Goal: Task Accomplishment & Management: Manage account settings

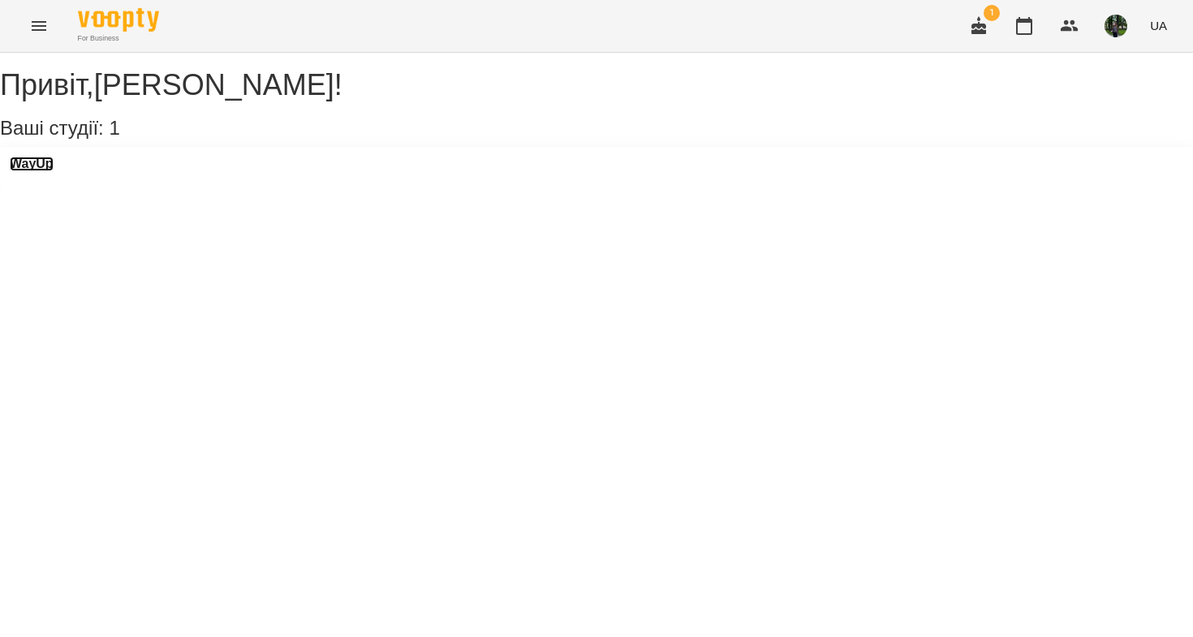
click at [33, 171] on h3 "WayUp" at bounding box center [32, 164] width 44 height 15
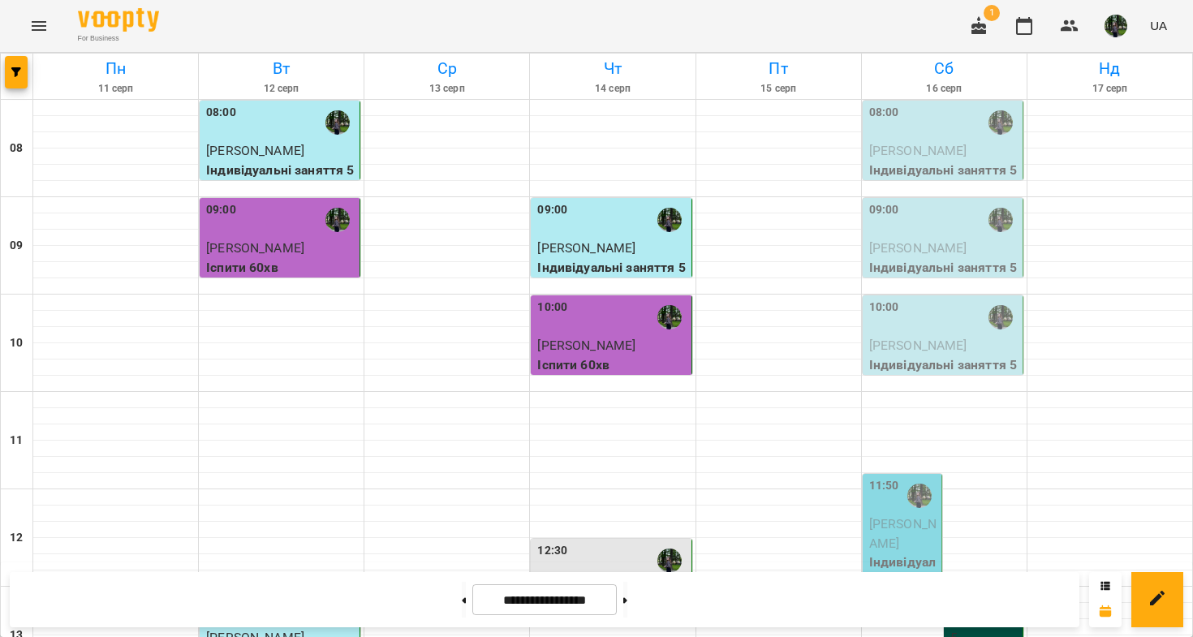
scroll to position [841, 0]
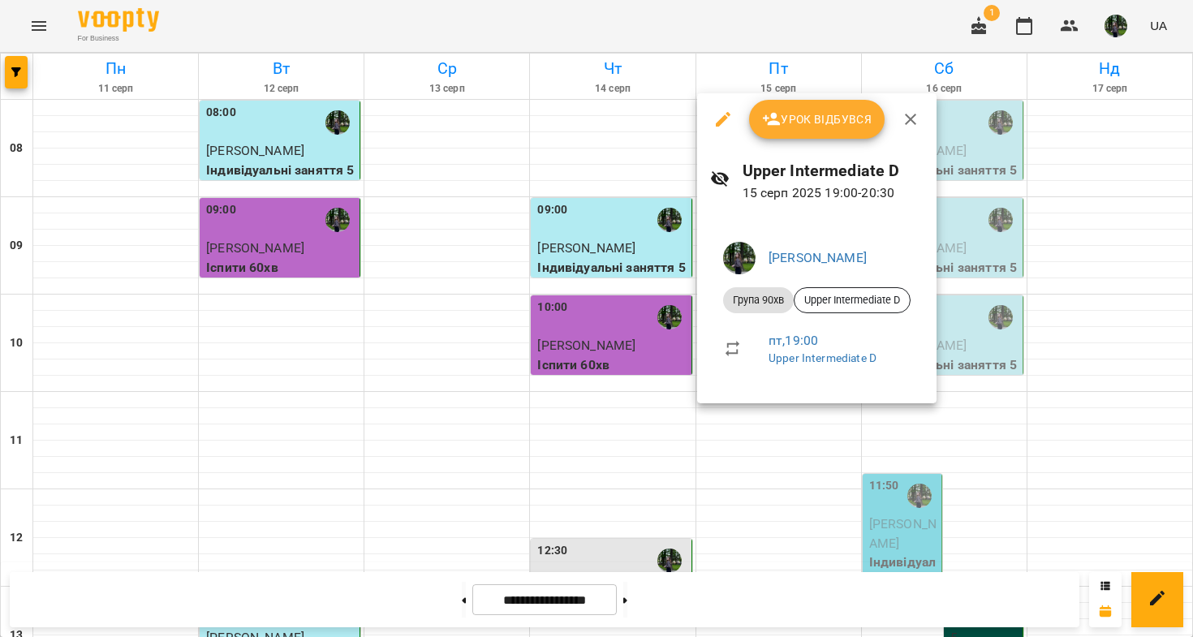
click at [795, 133] on button "Урок відбувся" at bounding box center [817, 119] width 136 height 39
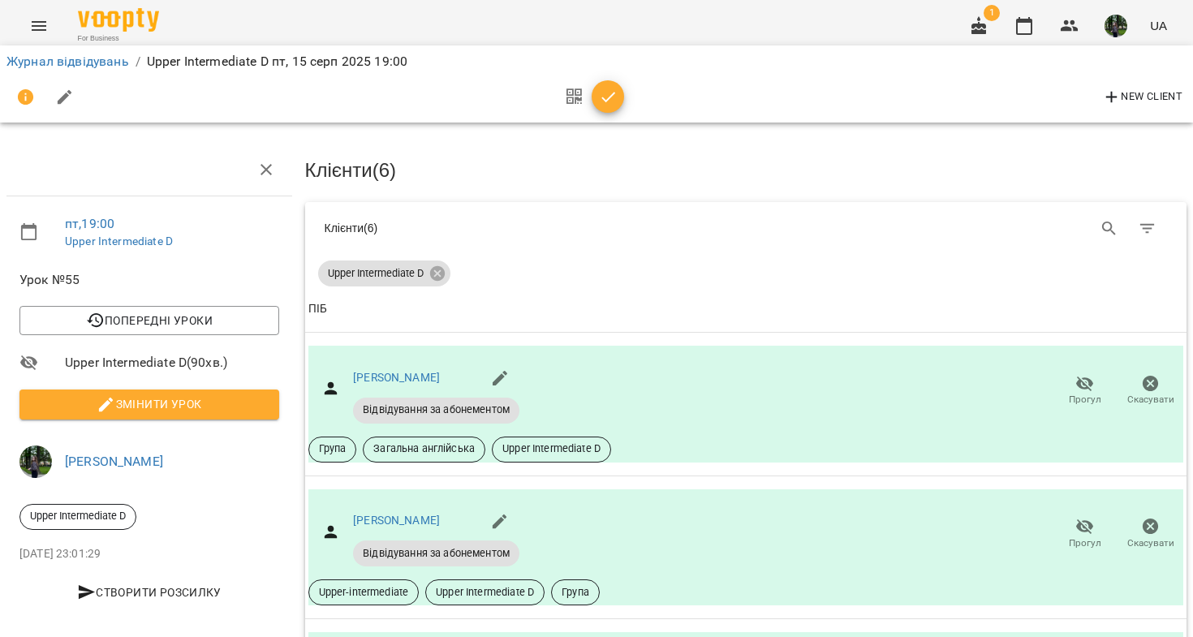
click at [175, 398] on span "Змінити урок" at bounding box center [149, 404] width 234 height 19
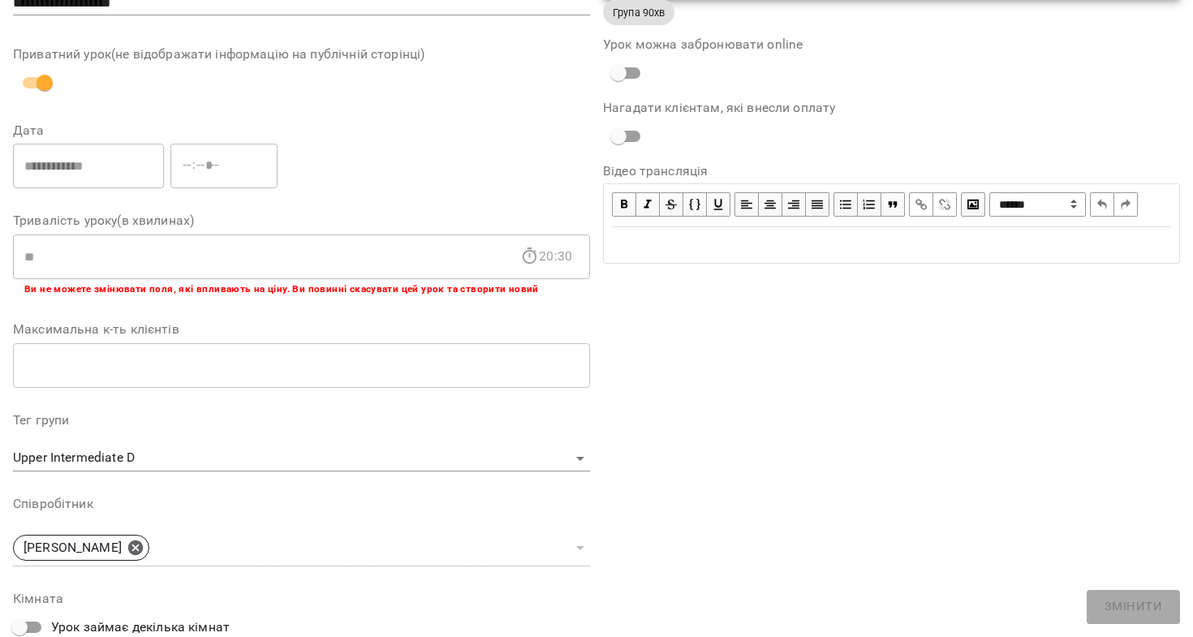
scroll to position [442, 0]
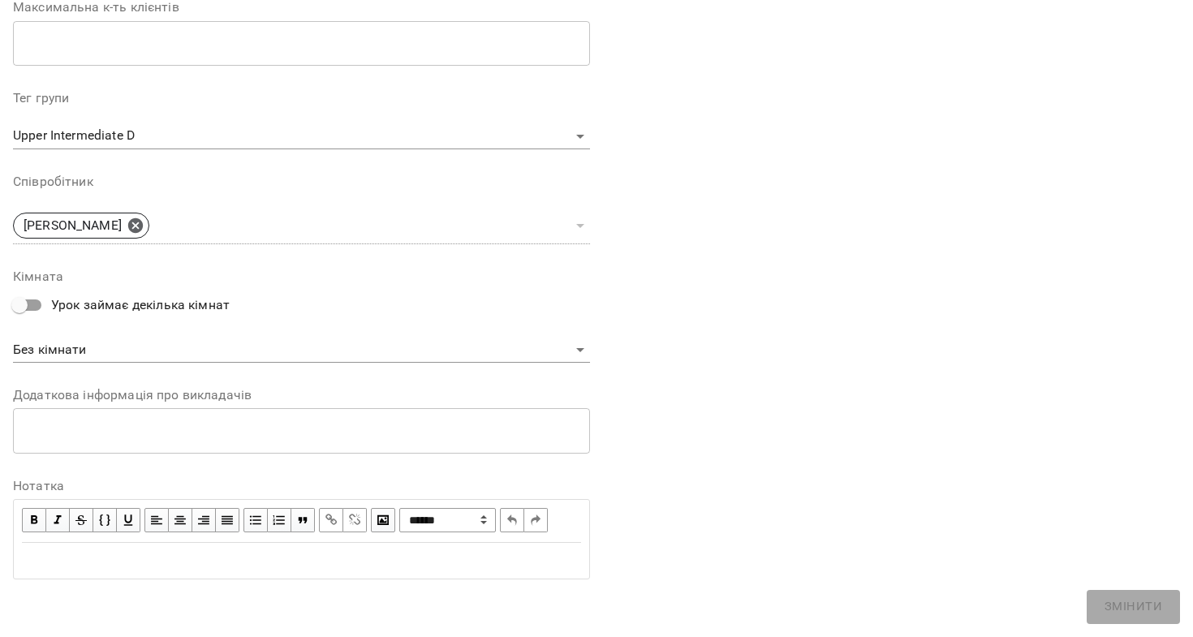
click at [176, 563] on div "Edit text" at bounding box center [301, 560] width 559 height 19
click at [1159, 609] on span "Змінити" at bounding box center [1134, 607] width 58 height 21
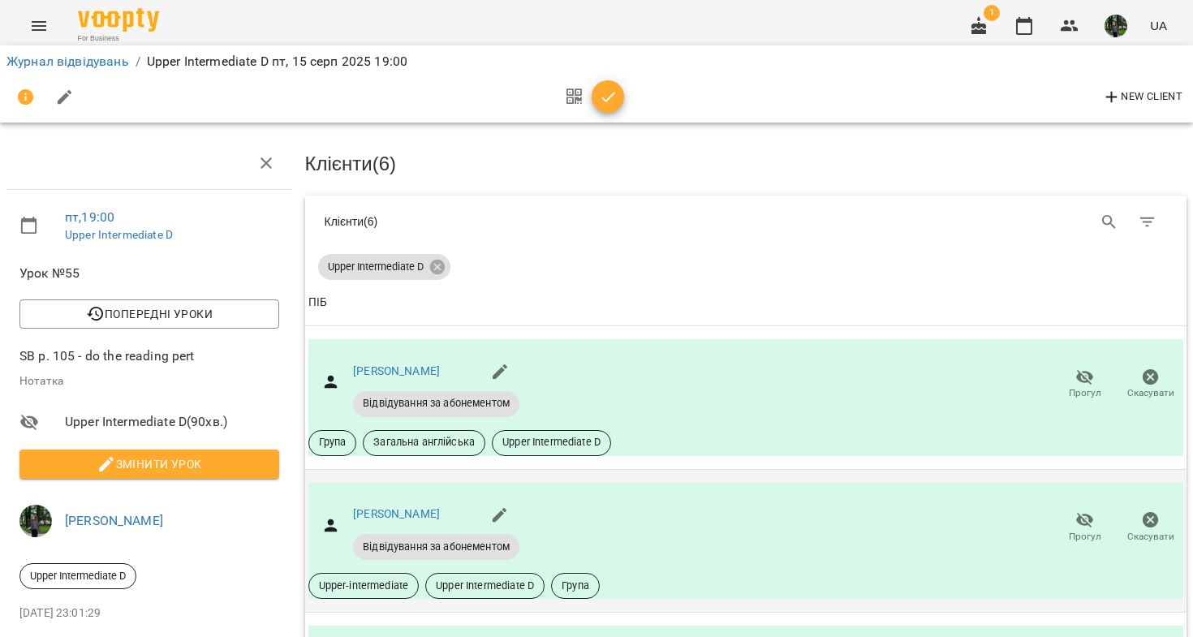
scroll to position [231, 0]
click at [1067, 505] on button "Прогул" at bounding box center [1085, 527] width 66 height 45
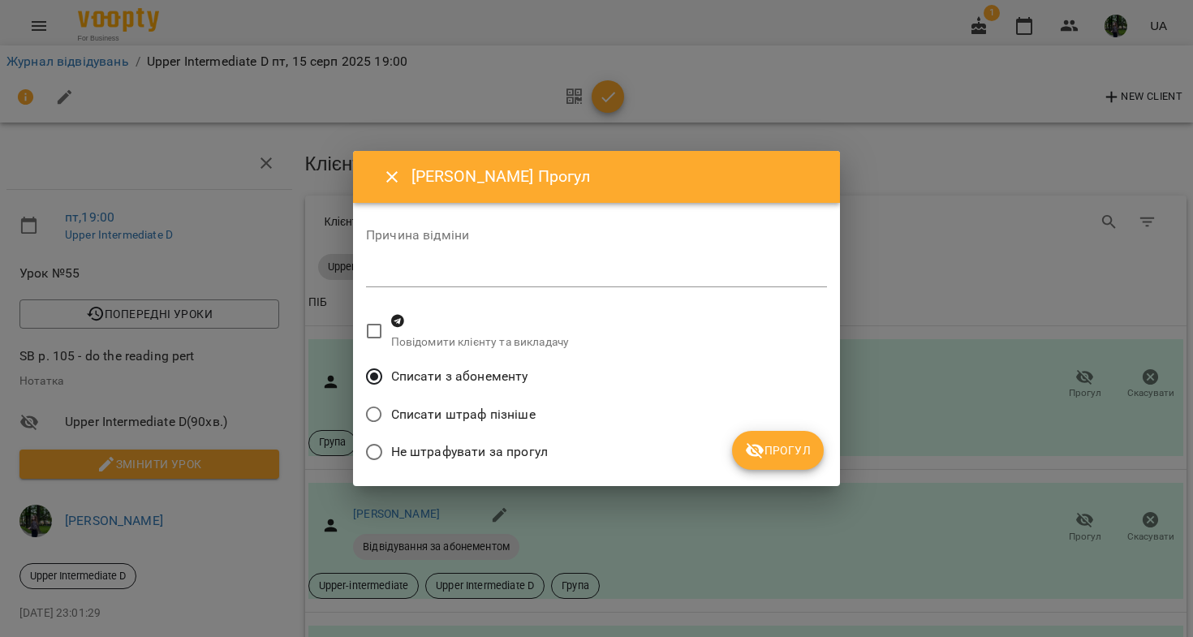
click at [758, 449] on icon "submit" at bounding box center [754, 450] width 19 height 19
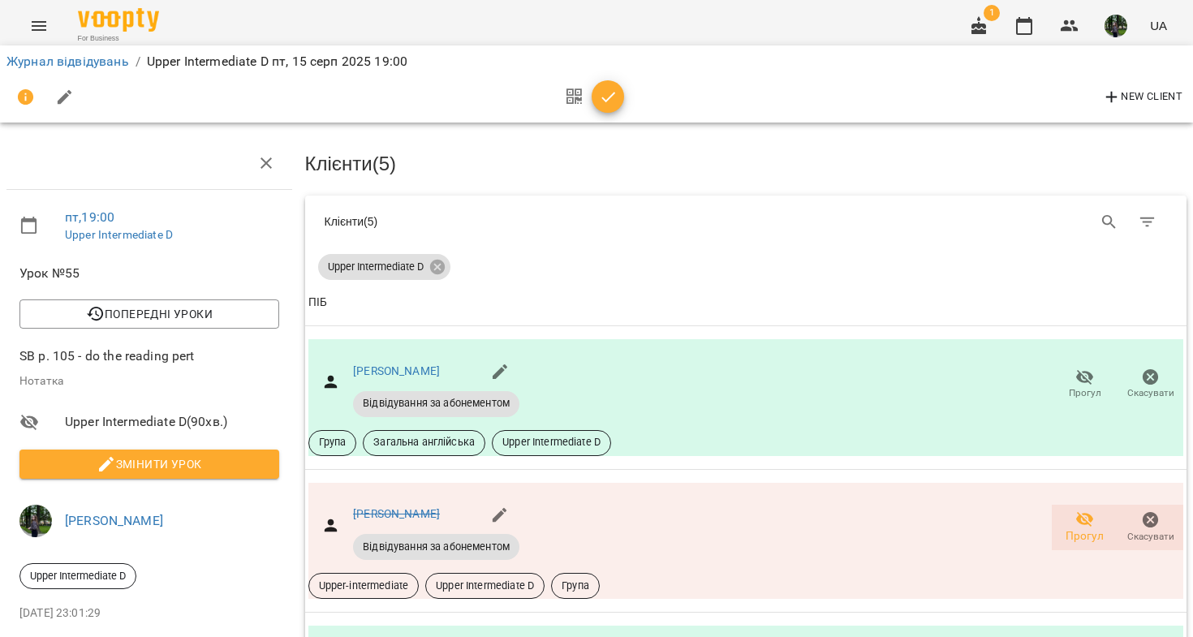
scroll to position [590, 0]
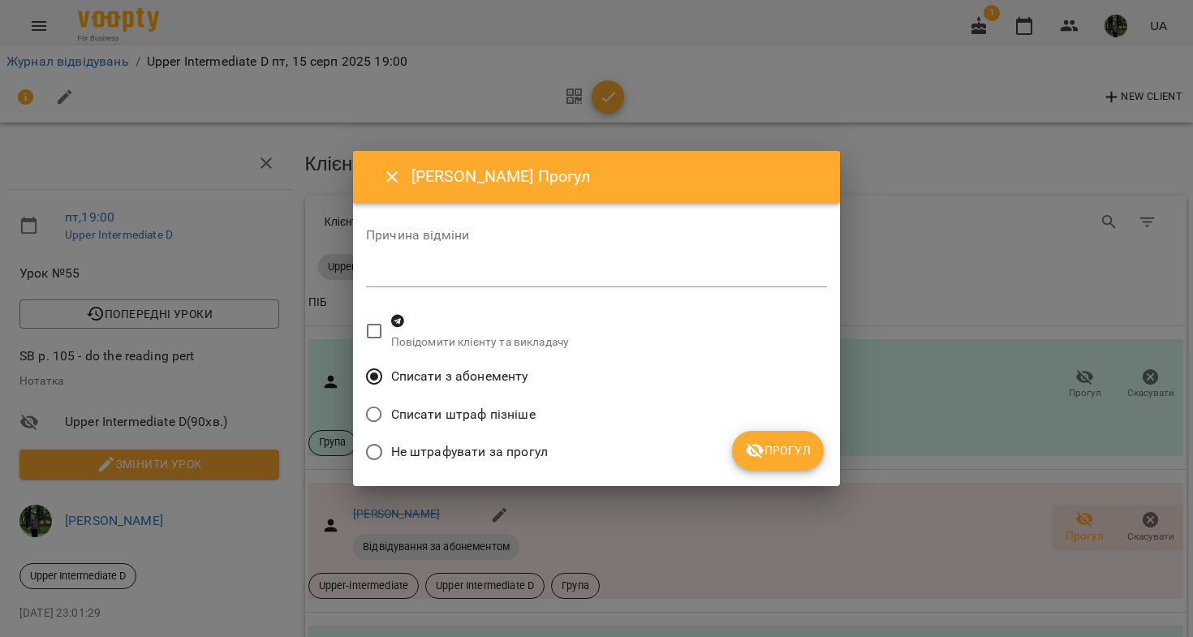
click at [817, 431] on div "Списати штраф пізніше" at bounding box center [596, 417] width 461 height 38
click at [817, 437] on button "Прогул" at bounding box center [778, 450] width 92 height 39
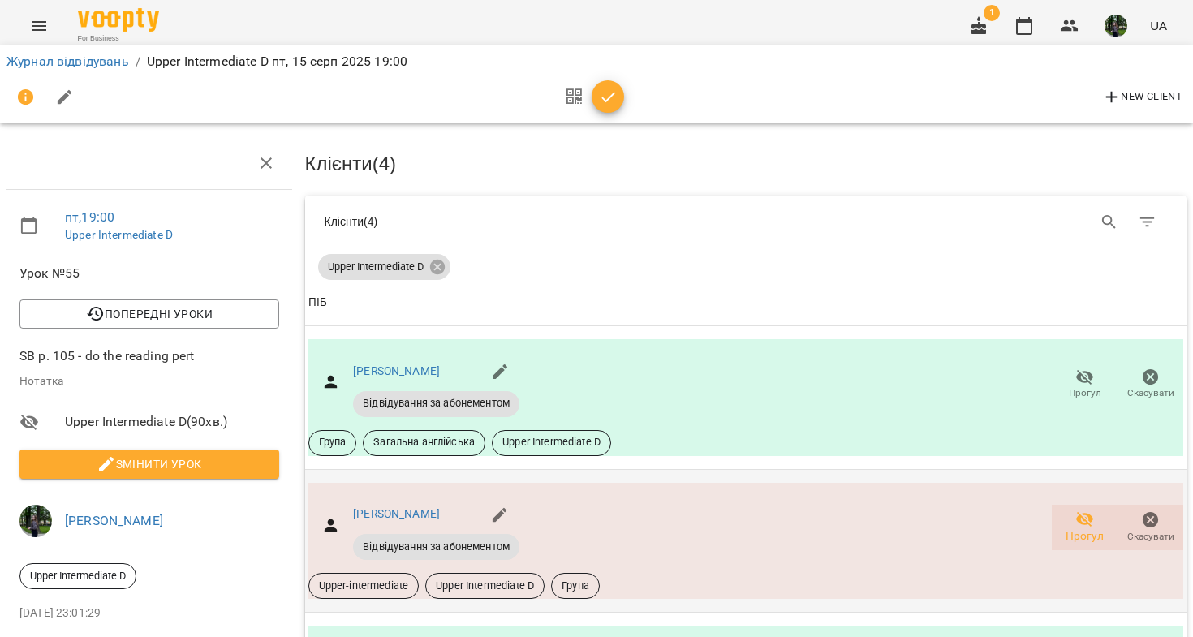
scroll to position [127, 0]
